Goal: Check status: Check status

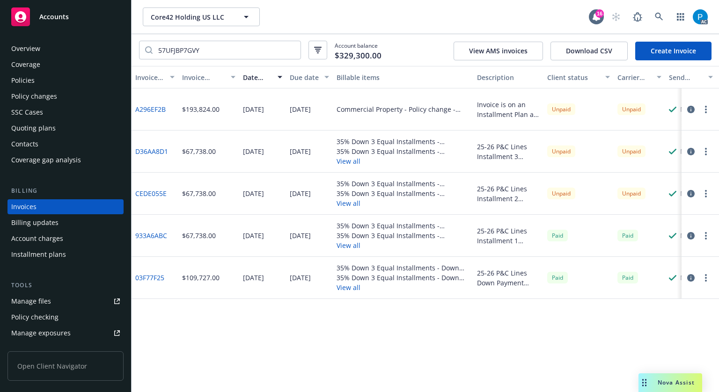
click at [85, 18] on div "Accounts" at bounding box center [65, 16] width 109 height 19
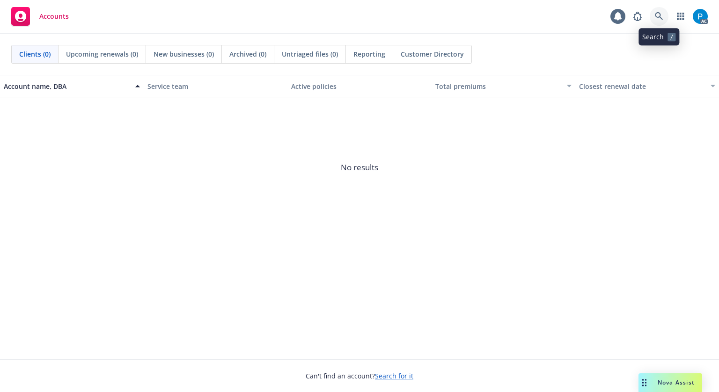
click at [655, 17] on icon at bounding box center [659, 16] width 8 height 8
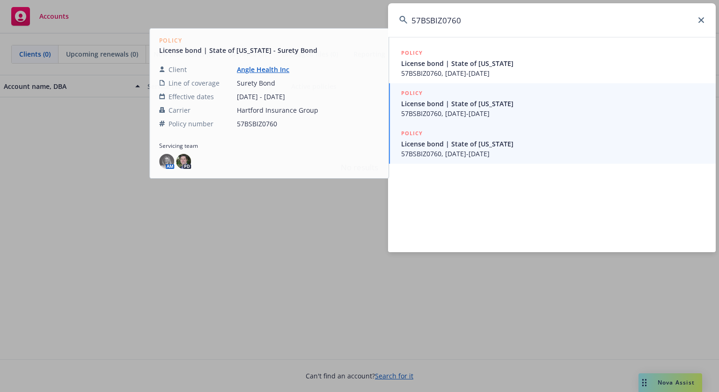
type input "57BSBIZ0760"
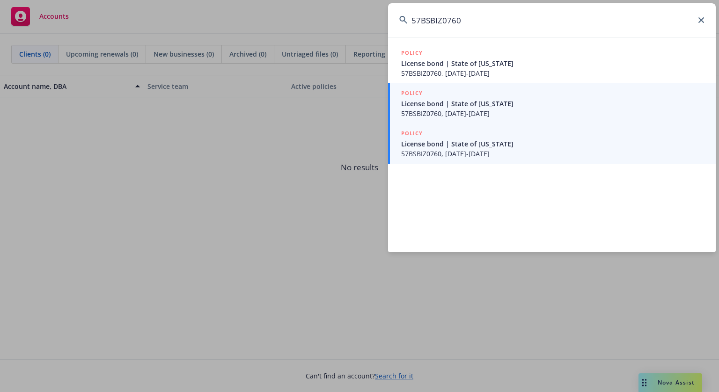
click at [496, 144] on span "License bond | State of [US_STATE]" at bounding box center [552, 144] width 303 height 10
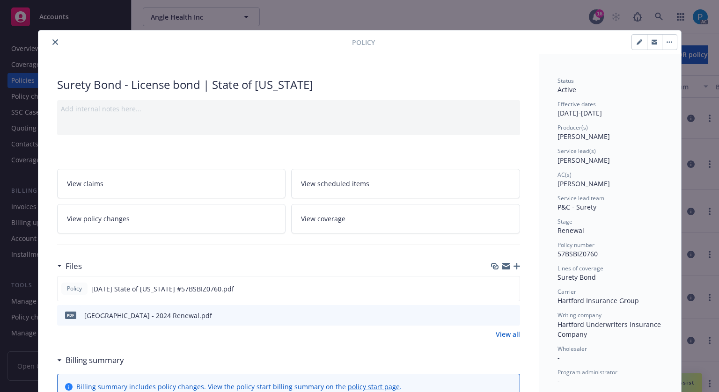
click at [52, 40] on icon "close" at bounding box center [55, 42] width 6 height 6
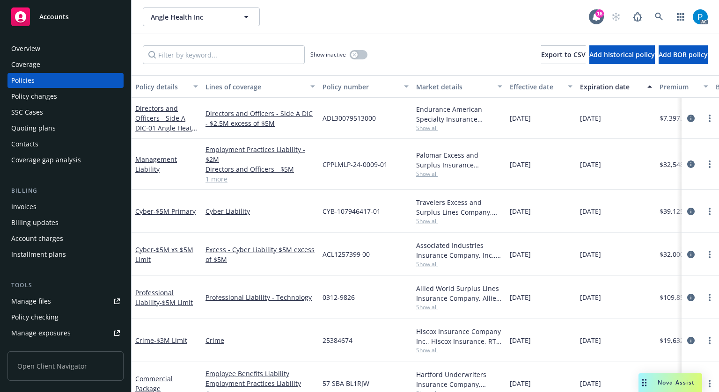
click at [44, 202] on div "Invoices" at bounding box center [65, 206] width 109 height 15
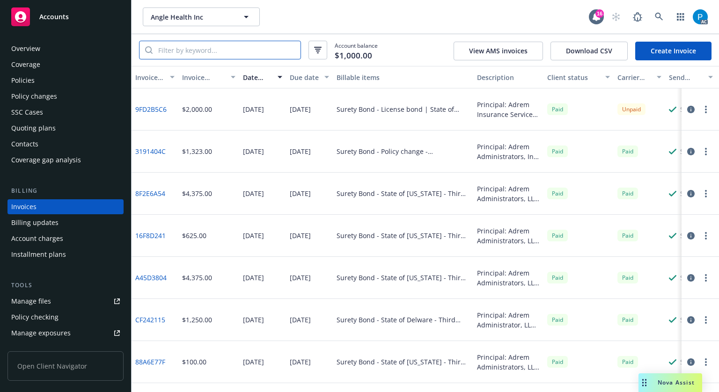
click at [246, 47] on input "search" at bounding box center [227, 50] width 148 height 18
paste input "57BSBIZ0760"
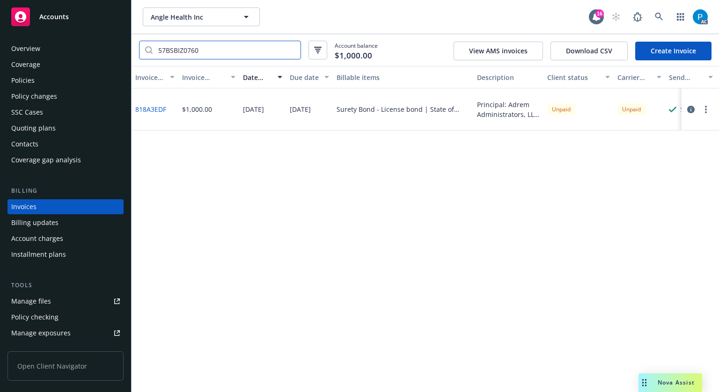
type input "57BSBIZ0760"
click at [689, 117] on div at bounding box center [699, 109] width 37 height 42
click at [690, 109] on icon "button" at bounding box center [690, 109] width 7 height 7
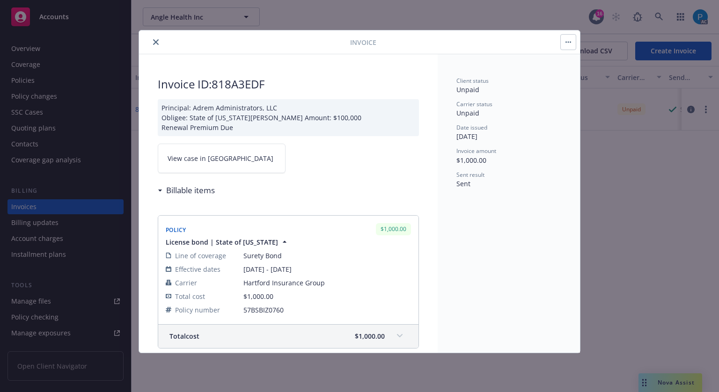
click at [215, 163] on span "View case in [GEOGRAPHIC_DATA]" at bounding box center [221, 159] width 106 height 10
